Goal: Transaction & Acquisition: Purchase product/service

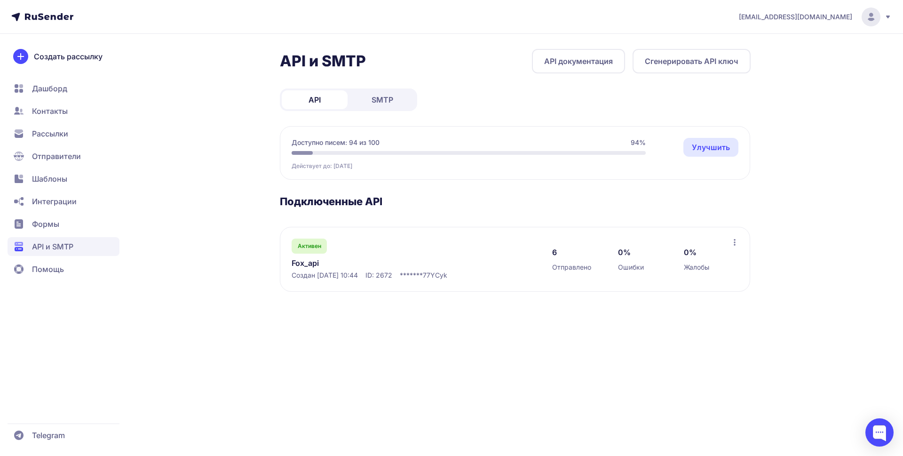
click at [309, 261] on link "Fox_api" at bounding box center [387, 262] width 193 height 11
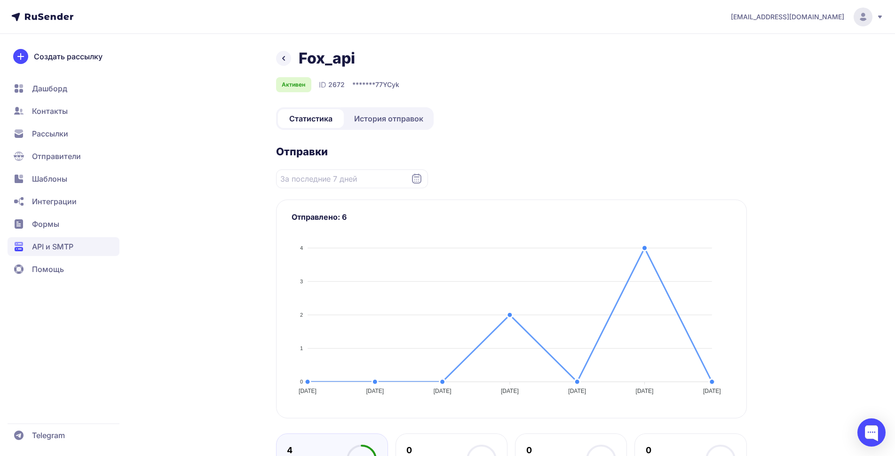
click at [383, 113] on span "История отправок" at bounding box center [388, 118] width 69 height 11
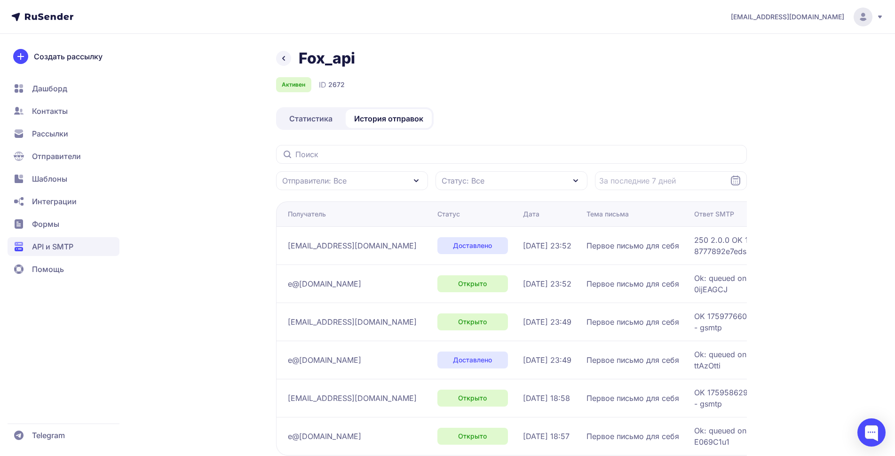
click at [562, 107] on div "Fox_api Активен ID 2672 Статистика История отправок Отправители: Все Статус: Вс…" at bounding box center [511, 281] width 471 height 464
click at [286, 54] on icon at bounding box center [283, 58] width 11 height 11
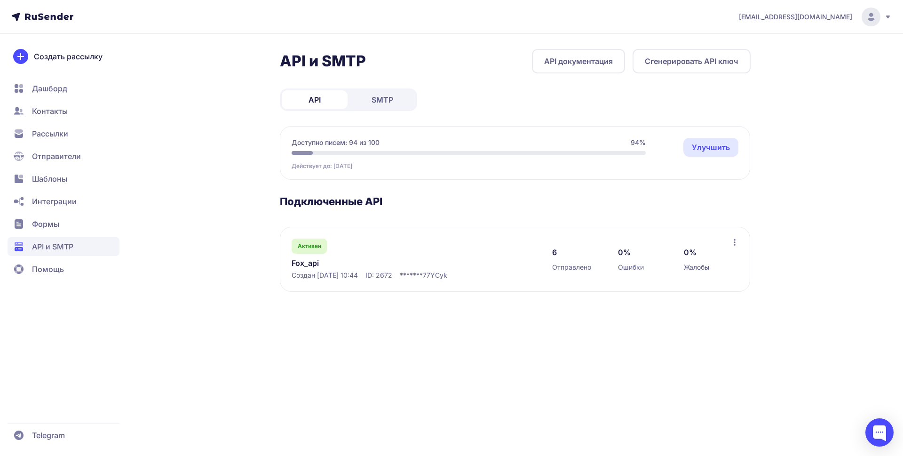
click at [311, 263] on link "Fox_api" at bounding box center [387, 262] width 193 height 11
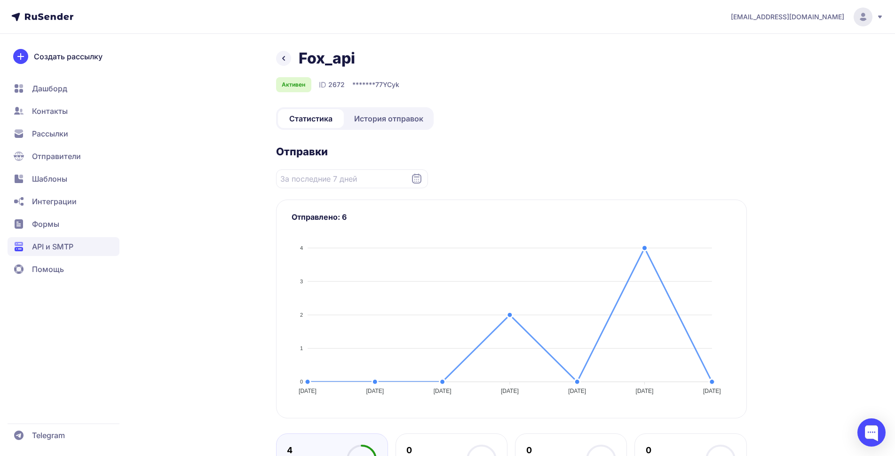
click at [286, 60] on icon at bounding box center [283, 58] width 11 height 11
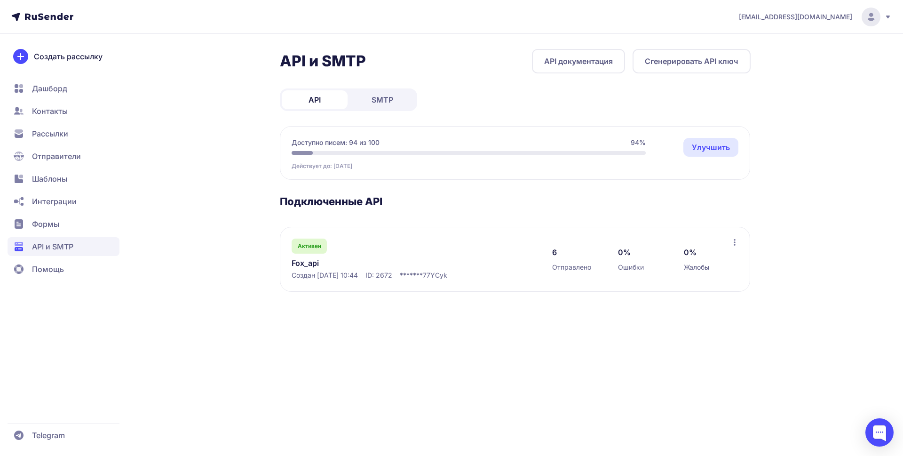
click at [315, 95] on span "API" at bounding box center [314, 99] width 12 height 11
click at [29, 176] on span "Шаблоны" at bounding box center [64, 178] width 112 height 19
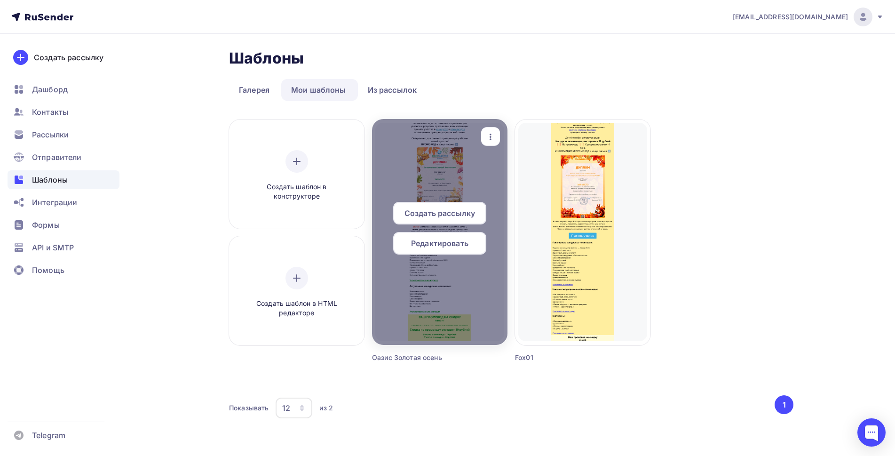
click at [459, 173] on div at bounding box center [439, 232] width 135 height 226
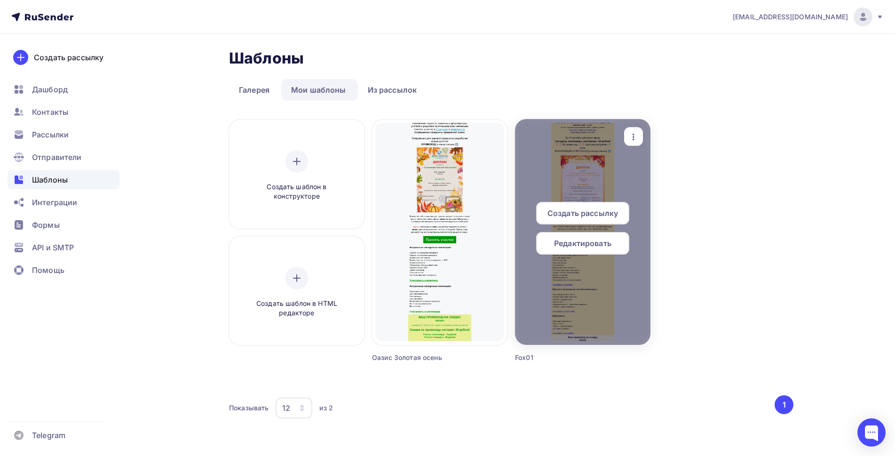
click at [591, 246] on span "Редактировать" at bounding box center [582, 242] width 57 height 11
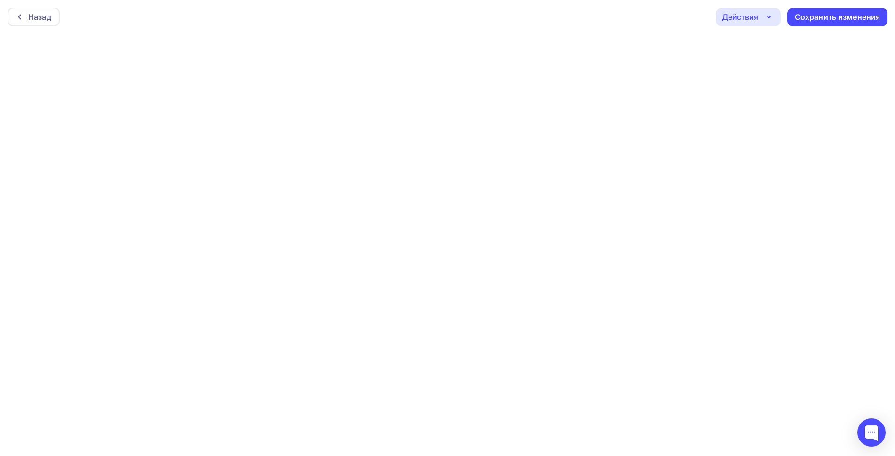
scroll to position [2, 0]
click at [44, 15] on div "Назад" at bounding box center [39, 16] width 23 height 11
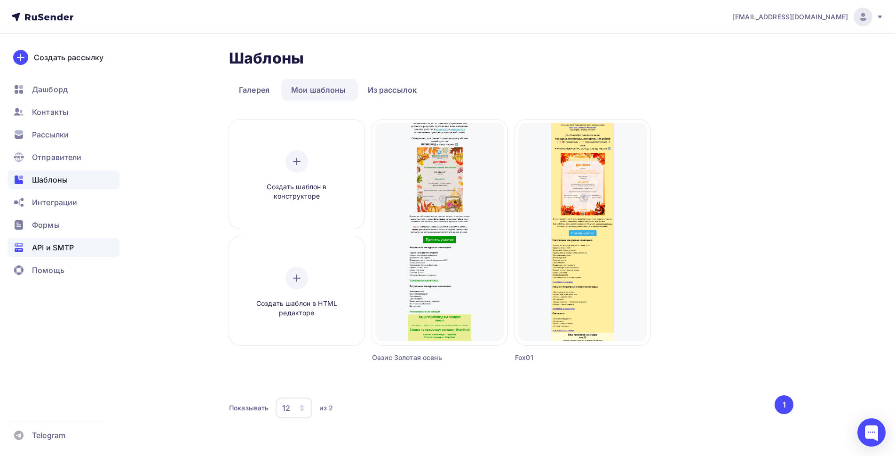
click at [45, 247] on span "API и SMTP" at bounding box center [53, 247] width 42 height 11
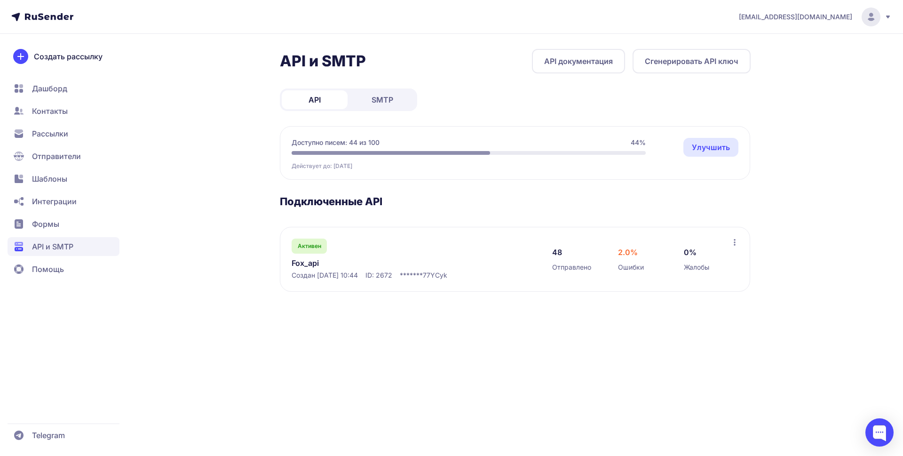
click at [316, 100] on span "API" at bounding box center [314, 99] width 12 height 11
click at [309, 265] on link "Fox_api" at bounding box center [387, 262] width 193 height 11
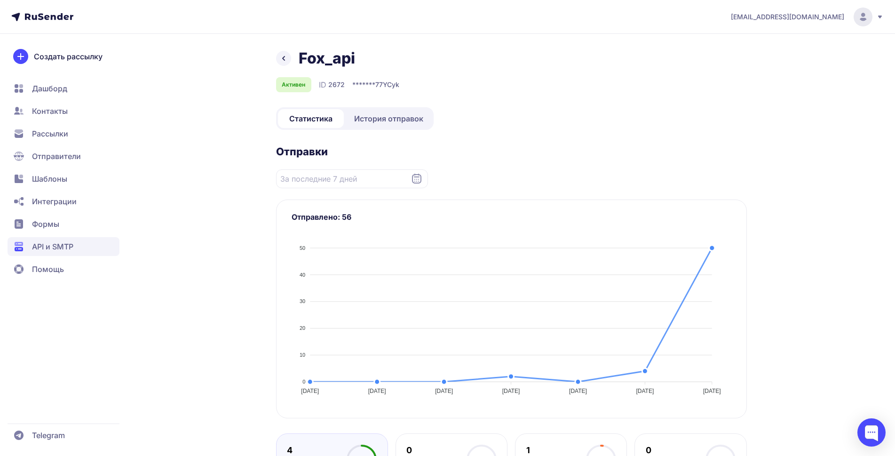
click at [376, 126] on link "История отправок" at bounding box center [389, 118] width 86 height 19
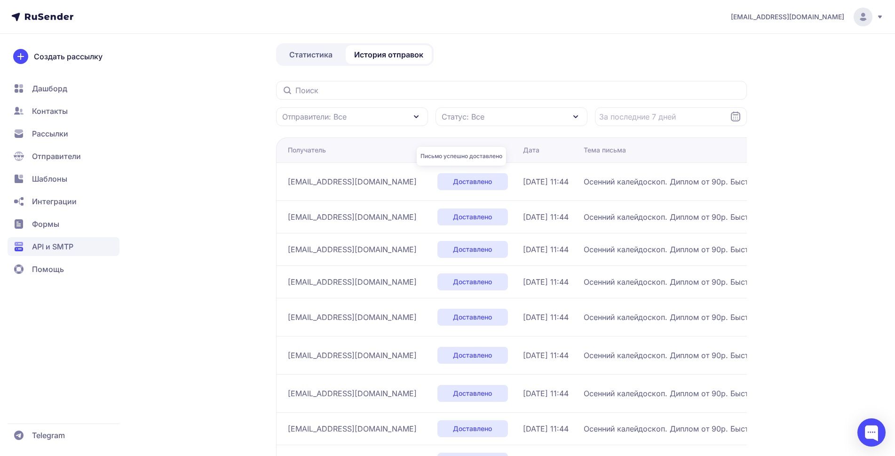
scroll to position [153, 0]
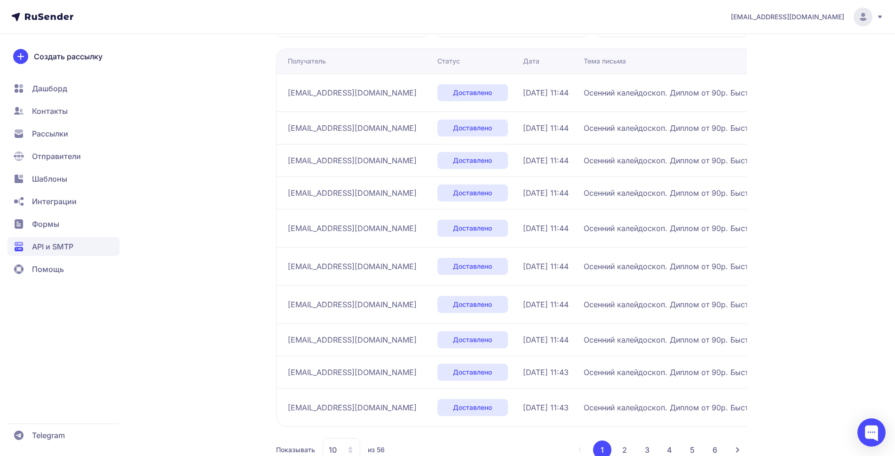
click at [626, 440] on button "2" at bounding box center [624, 449] width 19 height 19
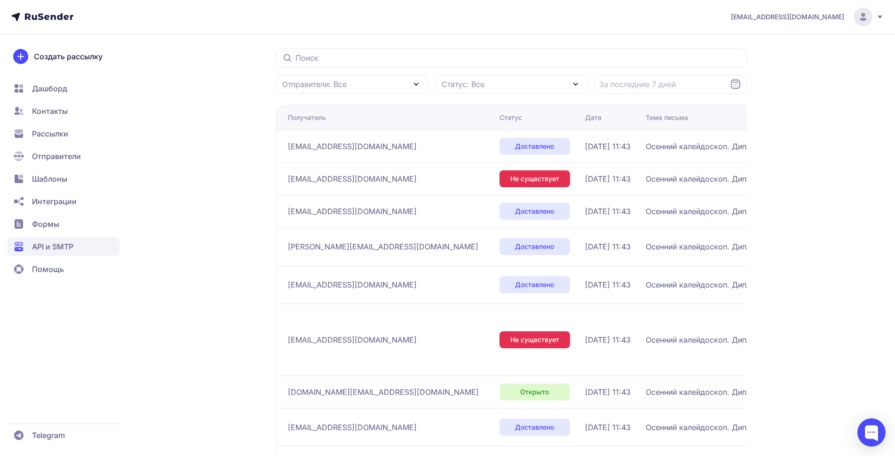
scroll to position [153, 0]
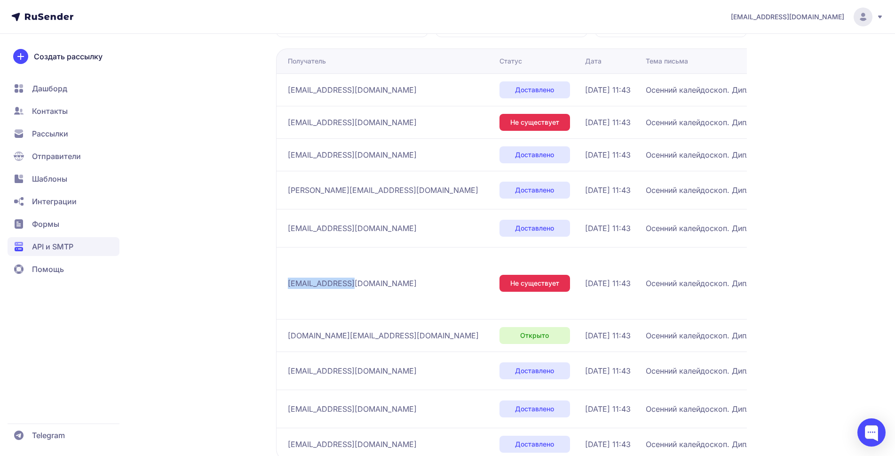
drag, startPoint x: 288, startPoint y: 253, endPoint x: 342, endPoint y: 255, distance: 54.6
click at [345, 277] on span "marinalukianova1984@gmail.com" at bounding box center [352, 282] width 129 height 11
copy span "marinalukianova"
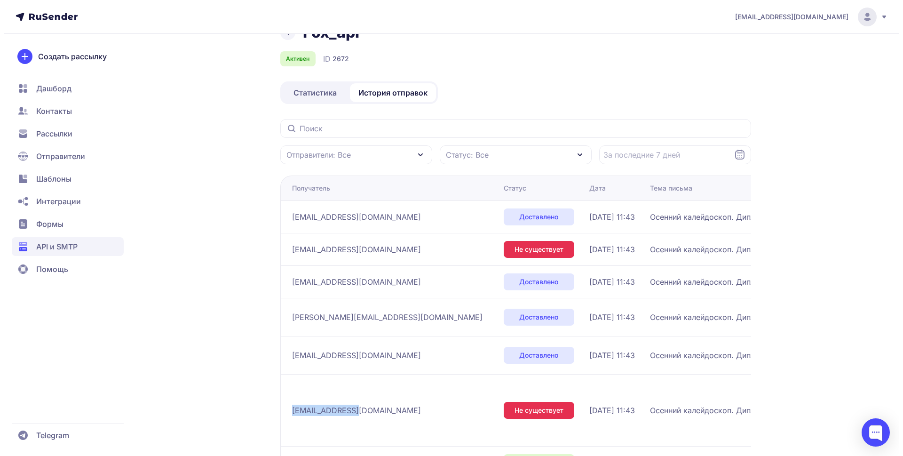
scroll to position [0, 0]
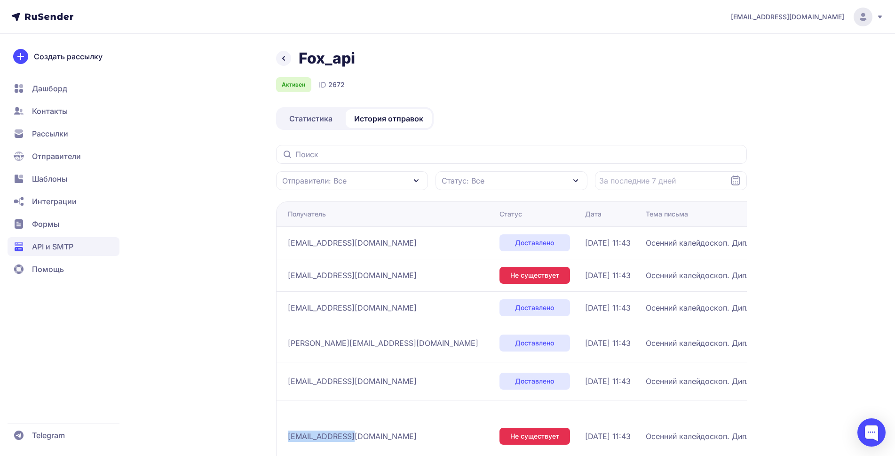
click at [286, 59] on icon at bounding box center [283, 58] width 11 height 11
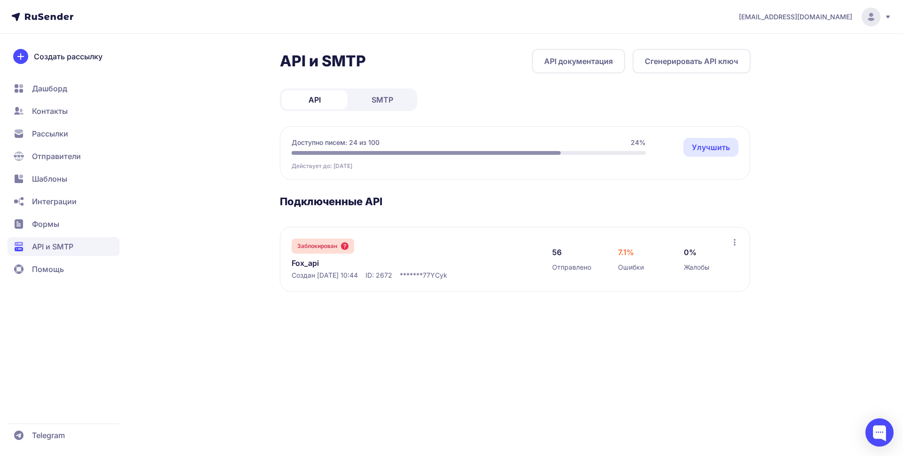
click at [733, 244] on icon at bounding box center [735, 242] width 8 height 8
click at [559, 204] on h3 "Подключенные API" at bounding box center [515, 201] width 471 height 13
click at [873, 427] on div at bounding box center [879, 432] width 28 height 28
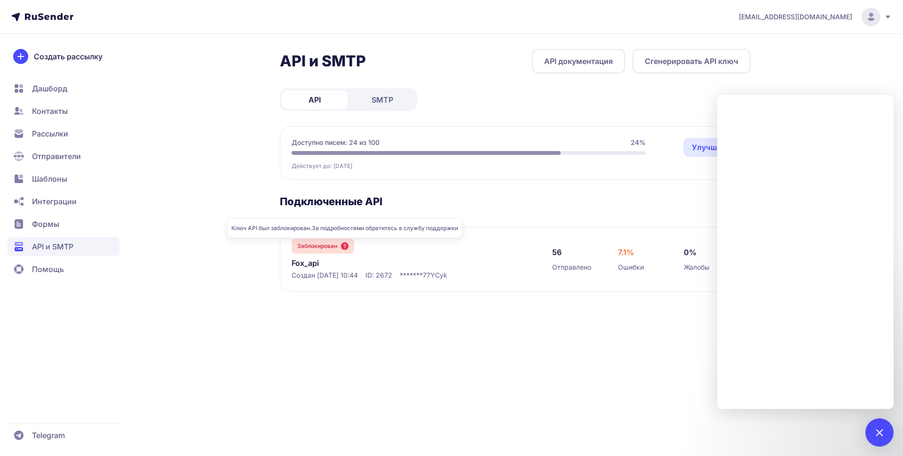
click at [341, 243] on icon at bounding box center [345, 246] width 8 height 8
drag, startPoint x: 387, startPoint y: 274, endPoint x: 408, endPoint y: 276, distance: 20.4
click at [408, 276] on div "Создан 04.10.2025, 10:44 ID: 2672 ******* 77YCyk" at bounding box center [412, 274] width 242 height 9
copy span "ID: 2672"
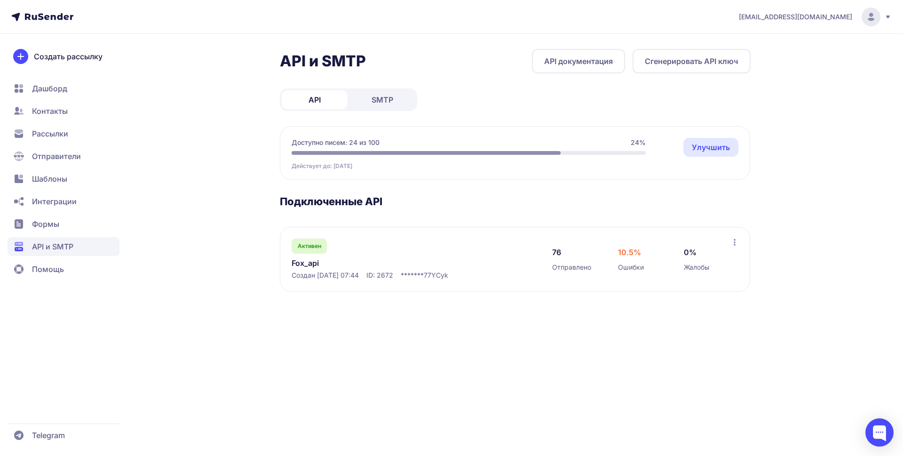
click at [883, 448] on div "[EMAIL_ADDRESS][DOMAIN_NAME] API и SMTP API документация Сгенерировать API ключ…" at bounding box center [451, 228] width 903 height 456
click at [878, 441] on div at bounding box center [879, 432] width 28 height 28
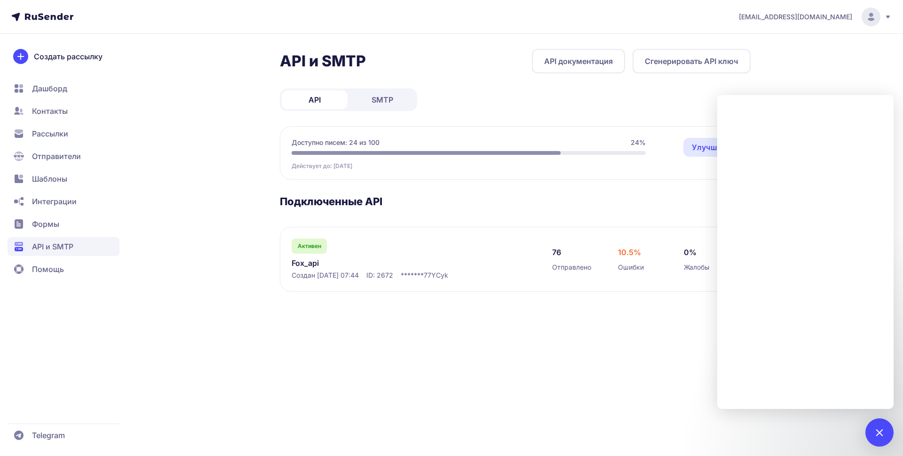
click at [579, 326] on div "itgpcontent@gmail.com API и SMTP API документация Сгенерировать API ключ API SM…" at bounding box center [451, 228] width 903 height 456
click at [595, 190] on div "API и SMTP API документация Сгенерировать API ключ API SMTP Доступно писем: 24 …" at bounding box center [515, 181] width 471 height 265
click at [299, 263] on link "Fox_api" at bounding box center [387, 262] width 193 height 11
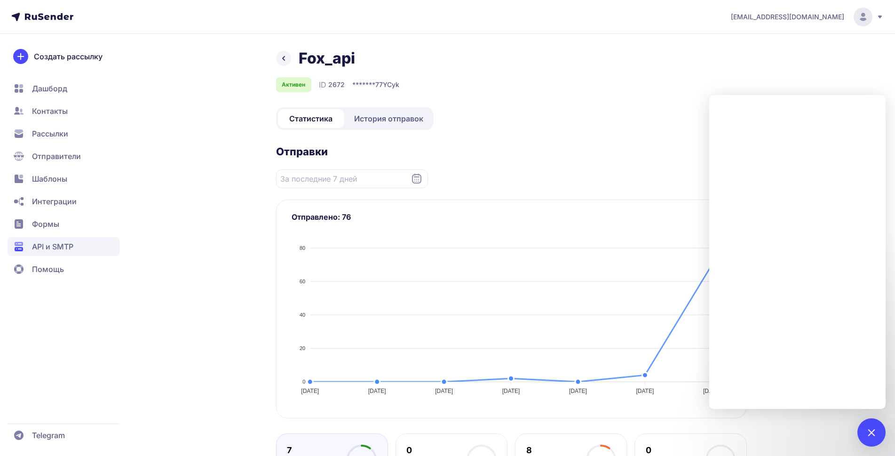
click at [399, 120] on span "История отправок" at bounding box center [388, 118] width 69 height 11
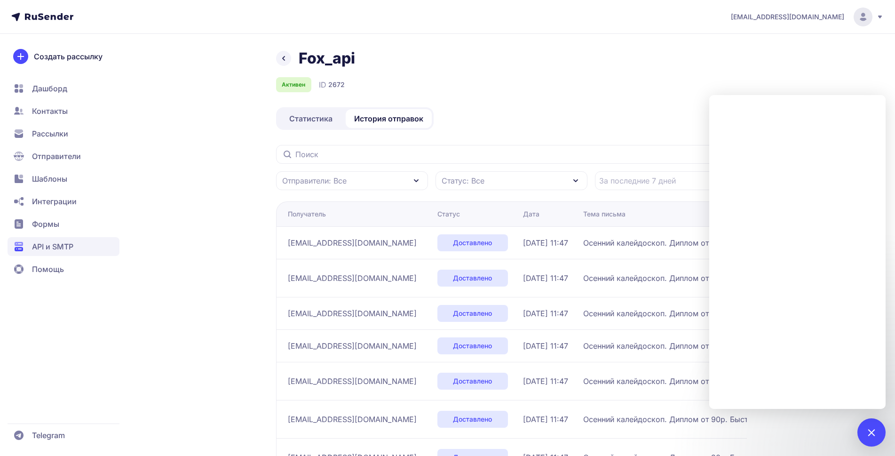
click at [475, 183] on span "Статус: Все" at bounding box center [462, 180] width 43 height 11
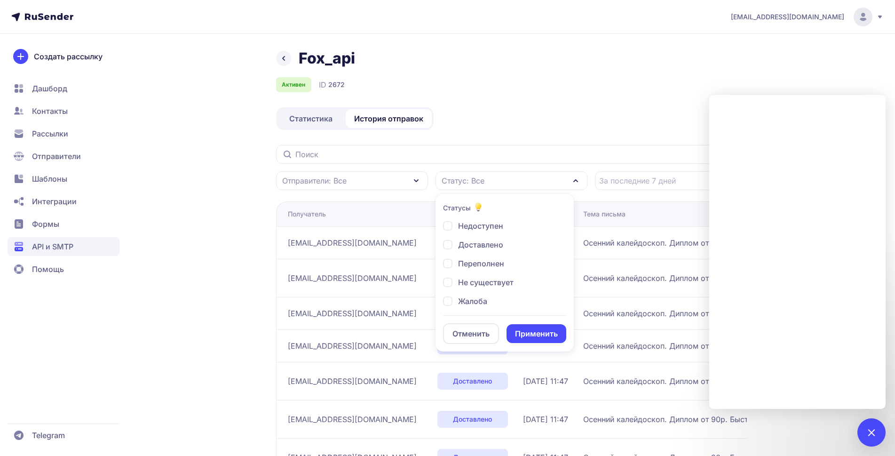
click at [448, 278] on div "Не существует" at bounding box center [478, 281] width 71 height 11
checkbox input "true"
click at [526, 335] on button "Применить" at bounding box center [536, 333] width 60 height 19
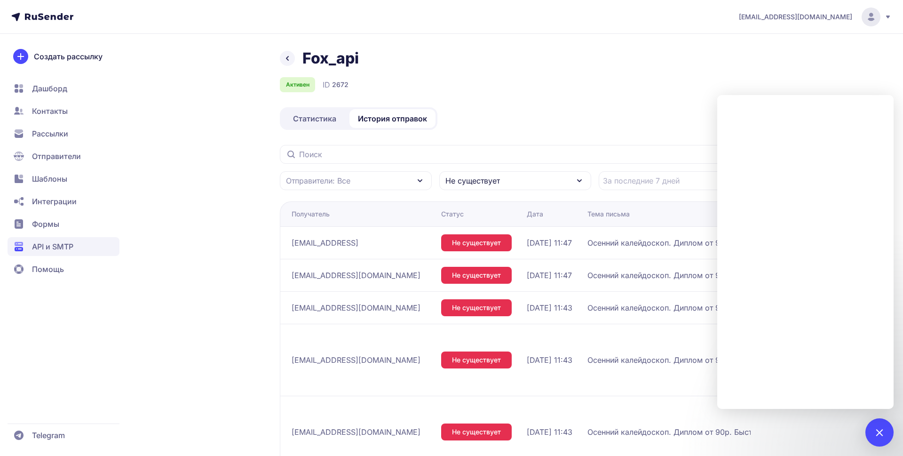
click at [501, 178] on div "Не существует" at bounding box center [515, 180] width 152 height 19
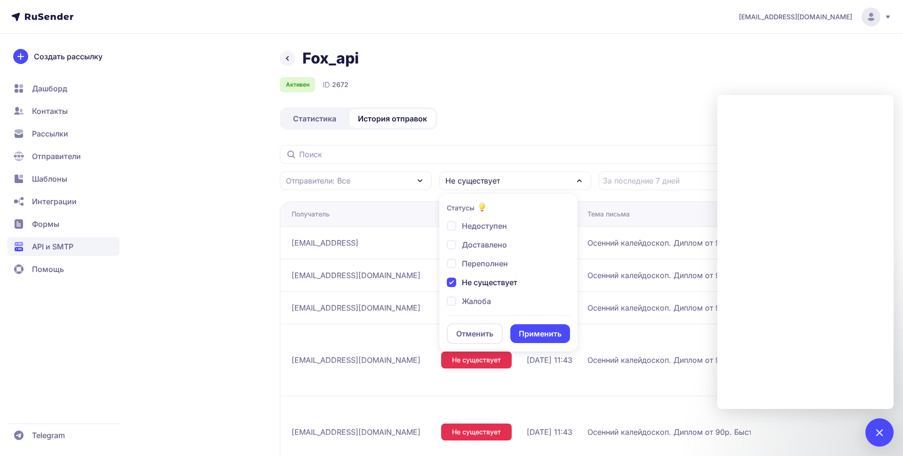
click at [453, 282] on div "Не существует" at bounding box center [482, 281] width 71 height 11
checkbox input "false"
click at [452, 226] on div "Недоступен" at bounding box center [477, 225] width 60 height 11
checkbox input "true"
click at [550, 331] on button "Применить" at bounding box center [540, 333] width 60 height 19
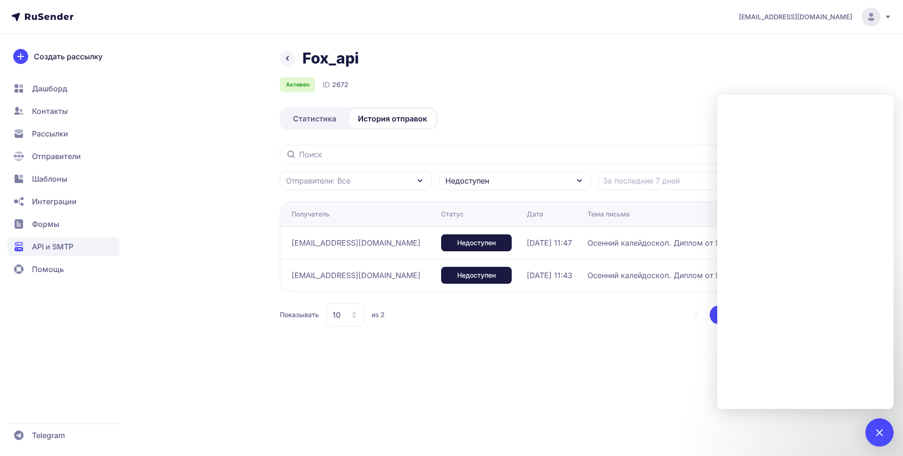
click at [516, 183] on div "Недоступен" at bounding box center [515, 180] width 152 height 19
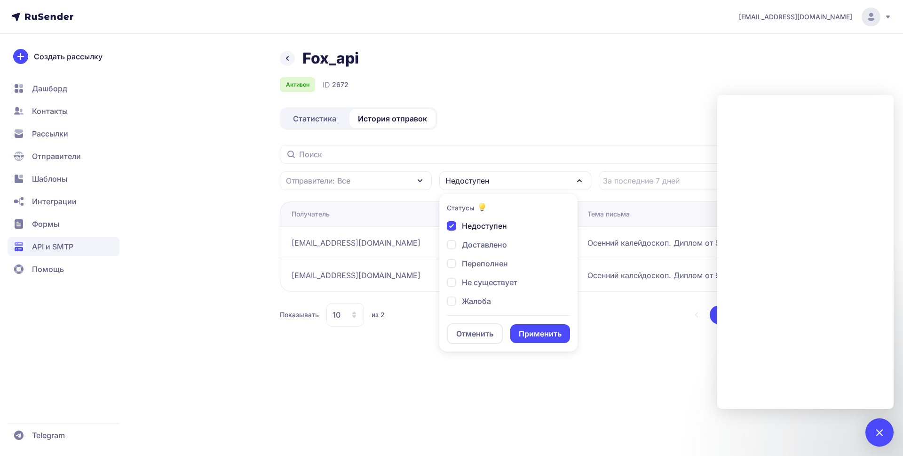
click at [476, 228] on span "Недоступен" at bounding box center [484, 225] width 45 height 11
checkbox input "false"
click at [477, 259] on span "Переполнен" at bounding box center [485, 263] width 46 height 11
checkbox input "true"
click at [529, 329] on button "Применить" at bounding box center [540, 333] width 60 height 19
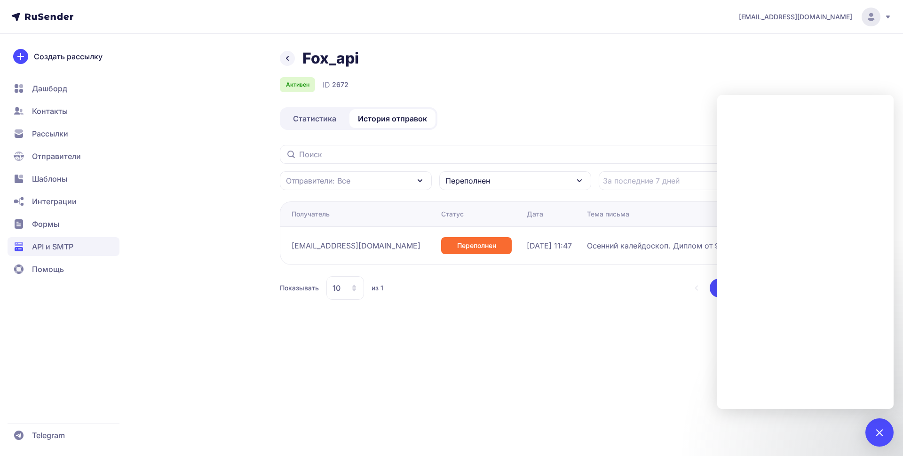
click at [490, 185] on div "Переполнен" at bounding box center [515, 180] width 152 height 19
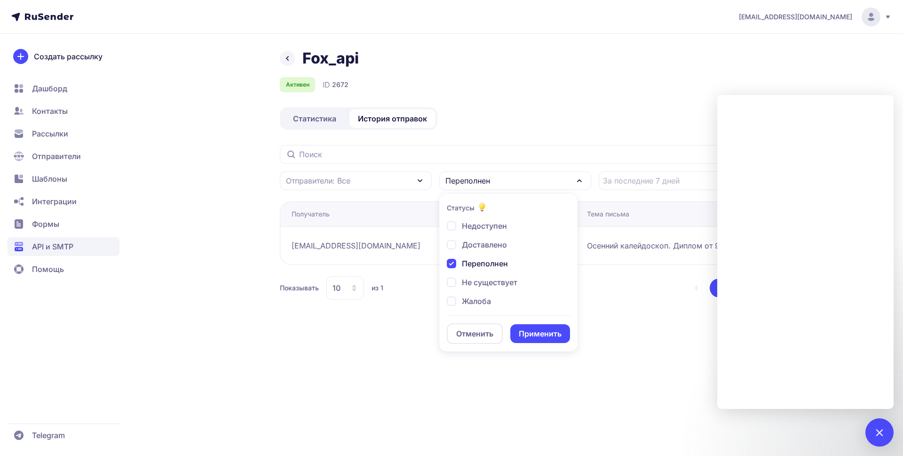
click at [370, 361] on div "itgpcontent@gmail.com Fox_api Активен ID 2672 Статистика История отправок Отпра…" at bounding box center [451, 228] width 903 height 456
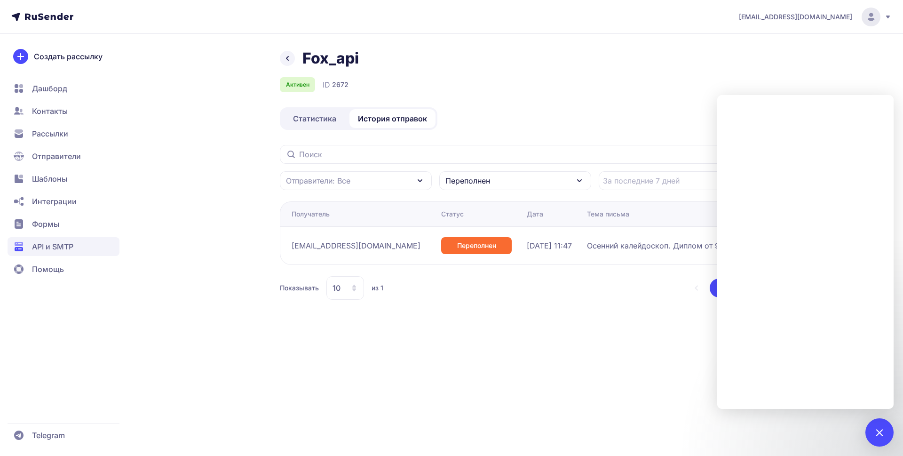
click at [768, 81] on div "Fox_api Активен ID 2672 Статистика История отправок Отправители: Все Переполнен…" at bounding box center [451, 185] width 677 height 273
click at [499, 314] on div "Fox_api Активен ID 2672 Статистика История отправок Отправители: Все Переполнен…" at bounding box center [515, 185] width 471 height 273
click at [210, 34] on div "itgpcontent@gmail.com Fox_api Активен ID 2672 Статистика История отправок Отпра…" at bounding box center [451, 228] width 903 height 456
click at [281, 55] on link at bounding box center [287, 58] width 15 height 15
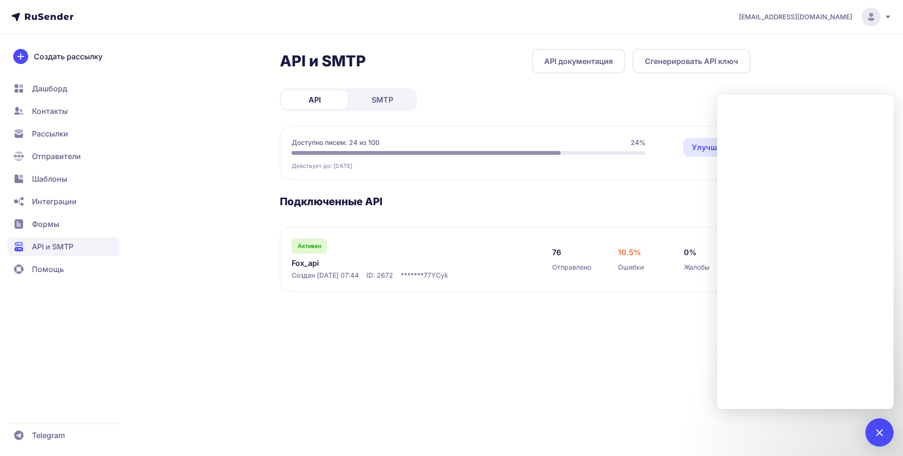
click at [652, 97] on div "API и SMTP API документация Сгенерировать API ключ API SMTP Доступно писем: 24 …" at bounding box center [515, 181] width 471 height 265
click at [634, 97] on div "API и SMTP API документация Сгенерировать API ключ API SMTP Доступно писем: 24 …" at bounding box center [515, 181] width 471 height 265
click at [862, 82] on div "itgpcontent@gmail.com API и SMTP API документация Сгенерировать API ключ API SM…" at bounding box center [451, 228] width 903 height 456
click at [882, 434] on div at bounding box center [879, 431] width 13 height 13
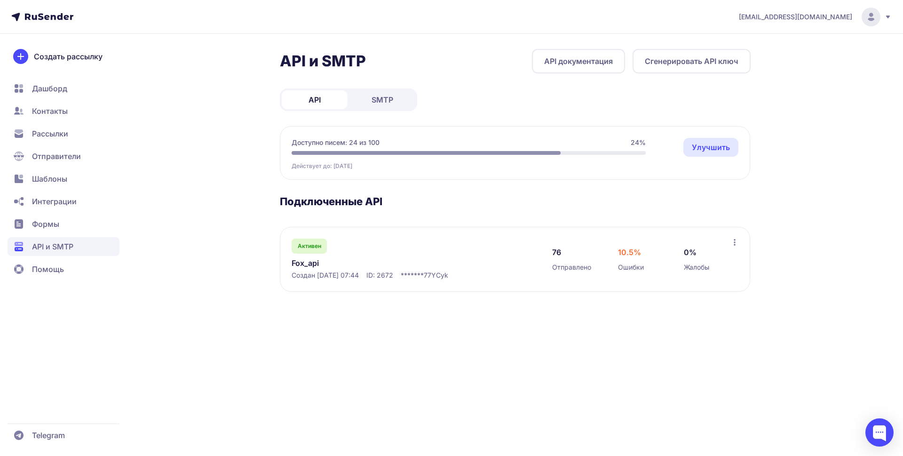
click at [709, 145] on link "Улучшить" at bounding box center [710, 147] width 55 height 19
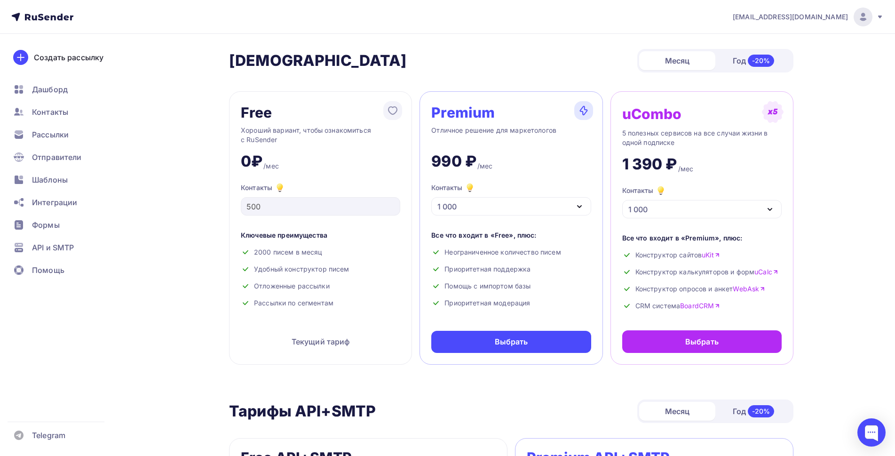
click at [329, 133] on div "Хороший вариант, чтобы ознакомиться с RuSender" at bounding box center [320, 135] width 159 height 19
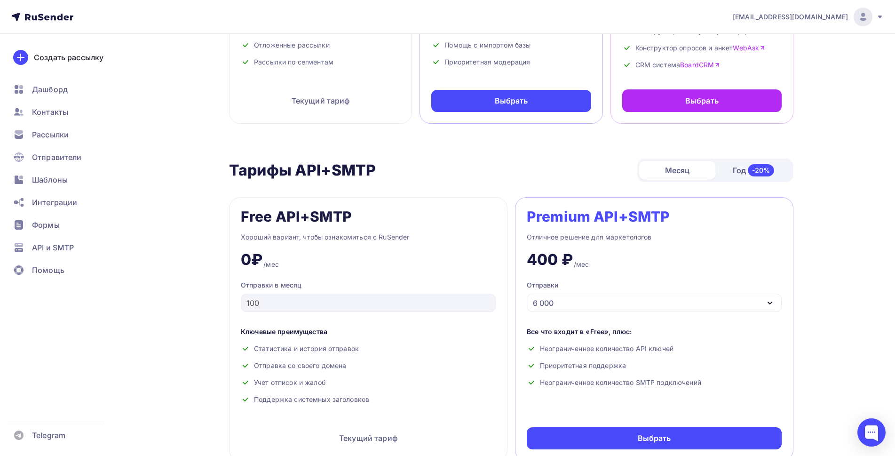
scroll to position [251, 0]
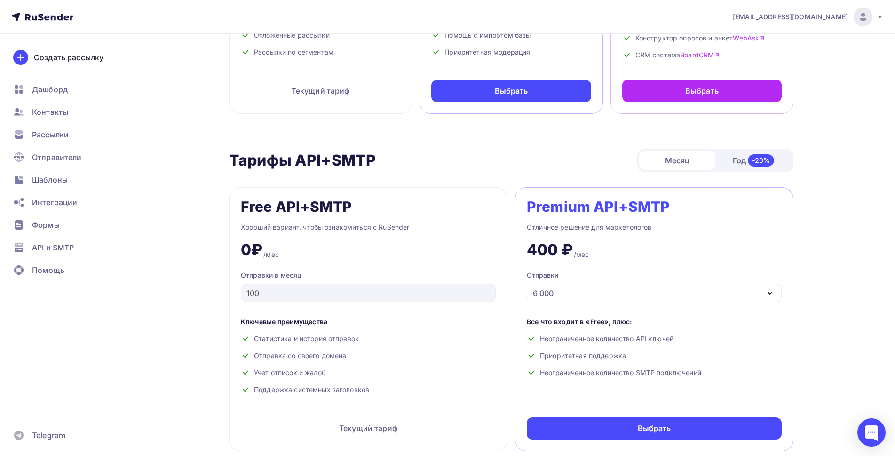
click at [677, 157] on div "Месяц" at bounding box center [677, 160] width 76 height 19
click at [599, 297] on div "6 000" at bounding box center [654, 292] width 255 height 18
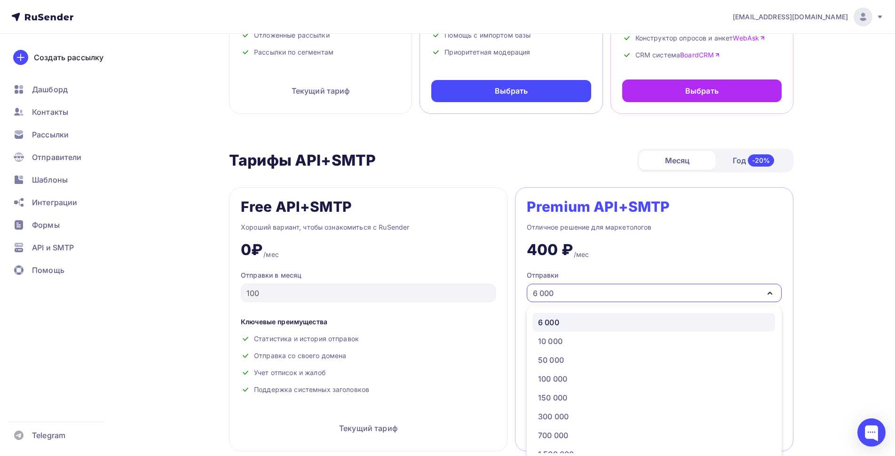
scroll to position [255, 0]
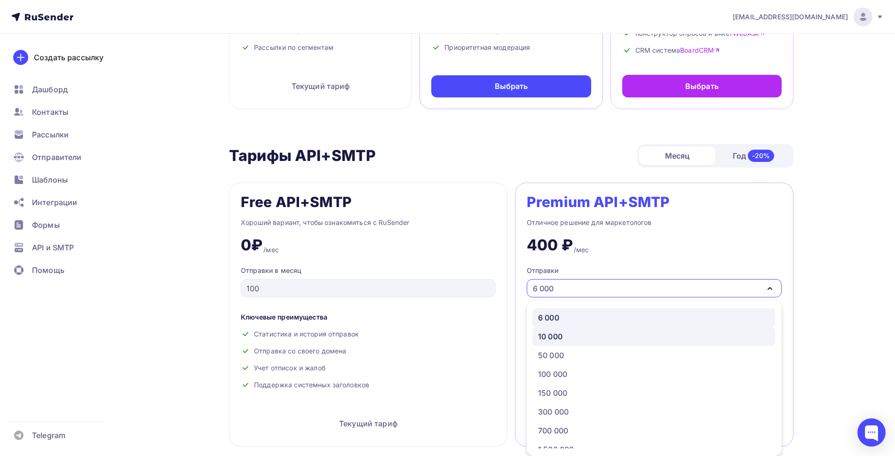
click at [578, 339] on div "10 000" at bounding box center [653, 335] width 231 height 11
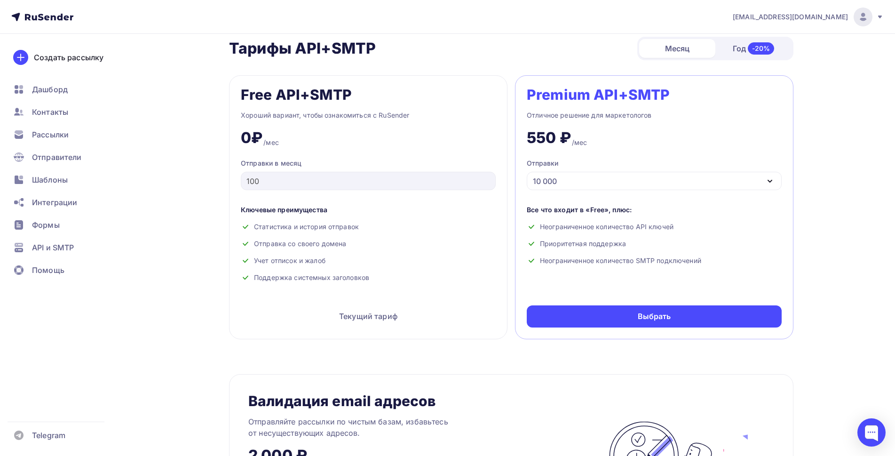
scroll to position [381, 0]
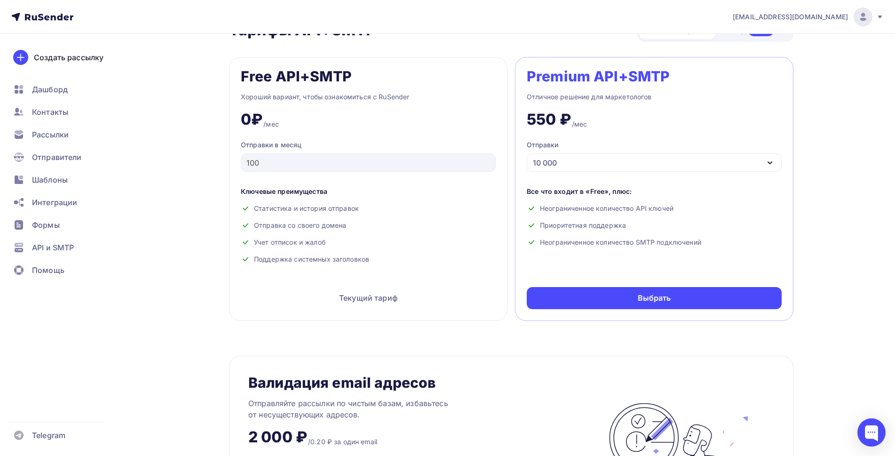
click at [582, 159] on div "10 000" at bounding box center [654, 162] width 255 height 18
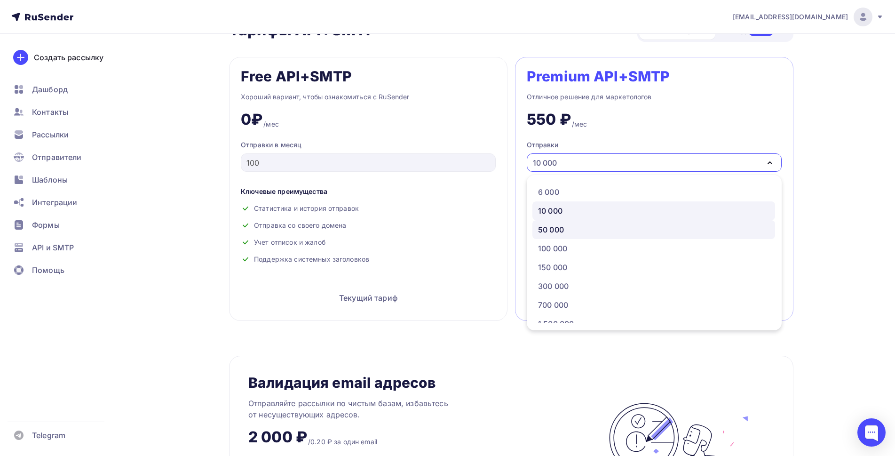
click at [565, 227] on div "50 000" at bounding box center [653, 229] width 231 height 11
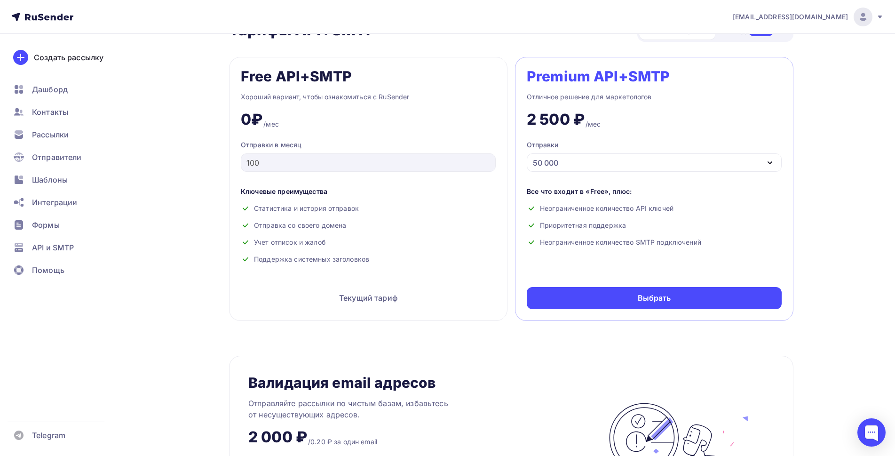
click at [594, 157] on div "50 000" at bounding box center [654, 162] width 255 height 18
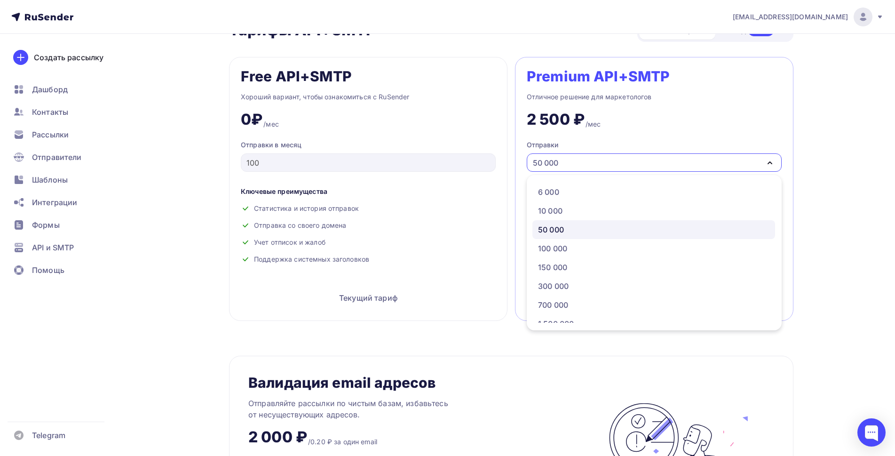
click at [830, 187] on div "Тарифы Тарифы Месяц Год -20% Free Хороший вариант, чтобы ознакомиться с RuSende…" at bounding box center [447, 367] width 771 height 1429
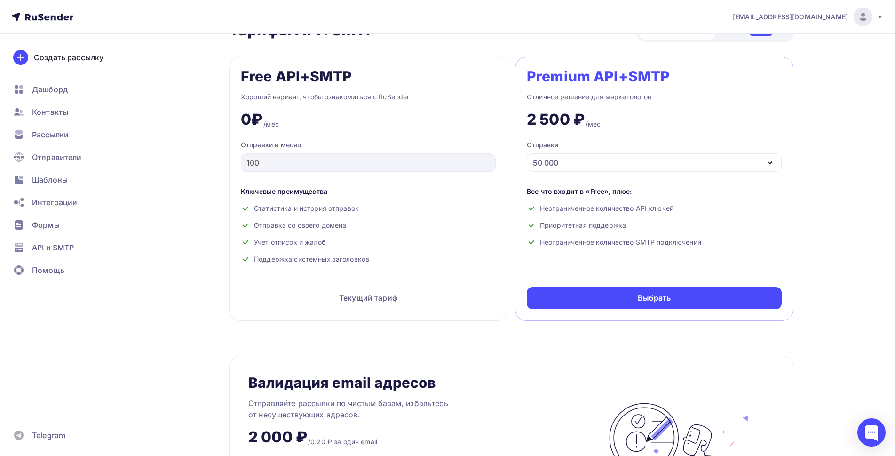
click at [754, 207] on div "Неограниченное количество API ключей" at bounding box center [654, 208] width 255 height 9
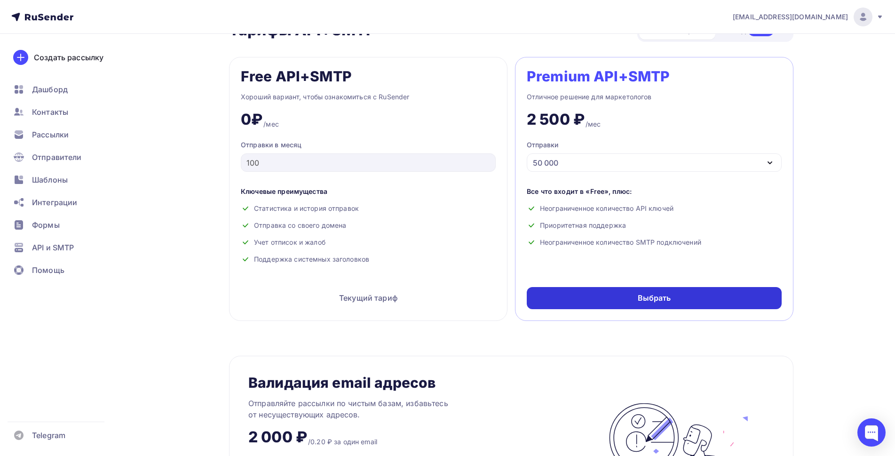
click at [666, 292] on div "Выбрать" at bounding box center [654, 298] width 255 height 22
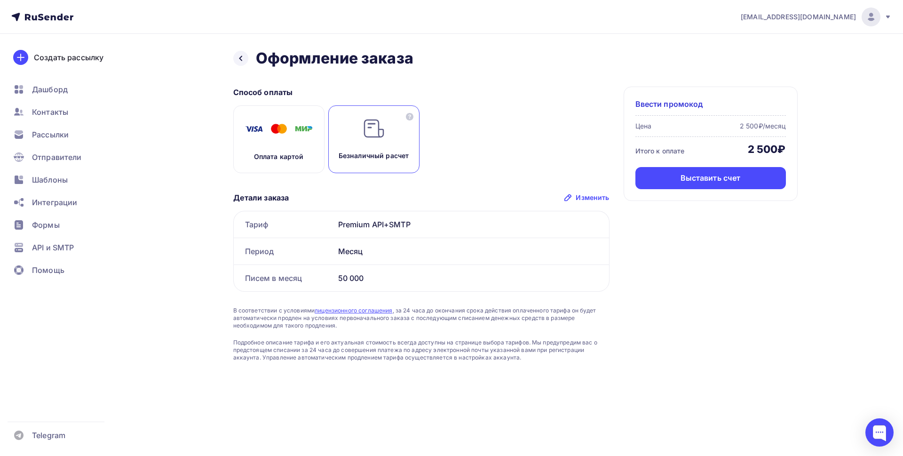
click at [274, 148] on div "Оплата картой" at bounding box center [278, 139] width 91 height 68
click at [742, 184] on div "Оплатить" at bounding box center [710, 178] width 150 height 22
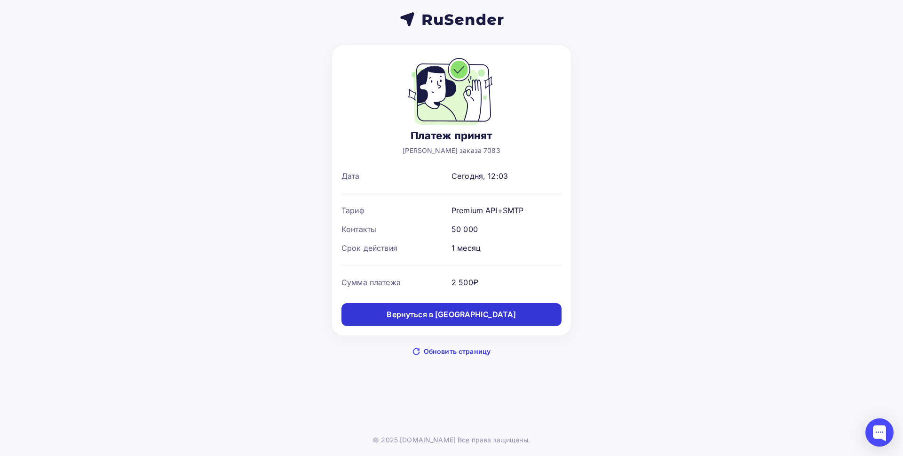
click at [488, 315] on div "Вернуться в [GEOGRAPHIC_DATA]" at bounding box center [450, 314] width 129 height 11
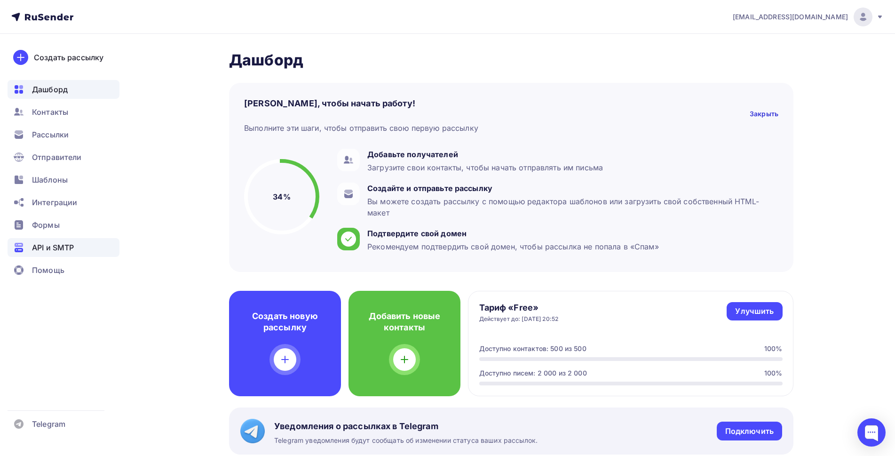
click at [33, 241] on div "API и SMTP" at bounding box center [64, 247] width 112 height 19
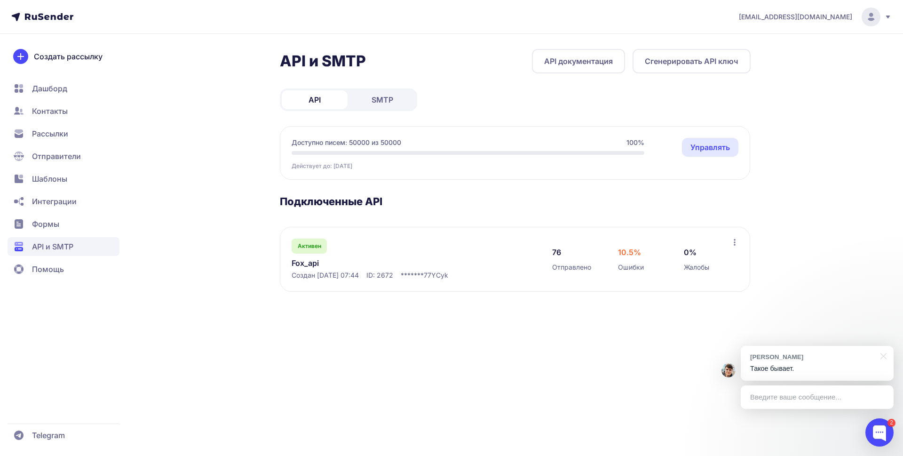
click at [786, 363] on div "[PERSON_NAME] Такое бывает." at bounding box center [816, 363] width 153 height 35
